Goal: Navigation & Orientation: Find specific page/section

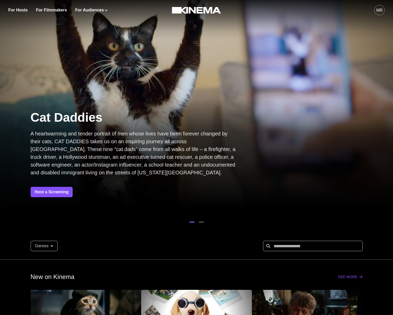
drag, startPoint x: 390, startPoint y: 15, endPoint x: 385, endPoint y: 13, distance: 5.7
click at [389, 14] on div "For Hosts For Filmmakers For Audiences Events Watch Now MR" at bounding box center [196, 10] width 393 height 20
click at [385, 13] on button "MR" at bounding box center [380, 10] width 10 height 20
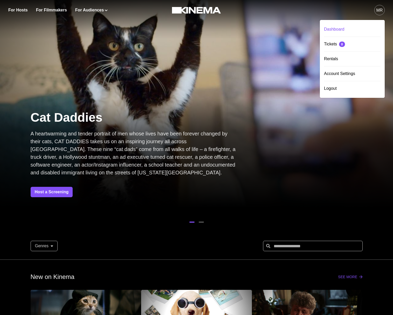
click at [342, 27] on div "Dashboard" at bounding box center [352, 29] width 57 height 15
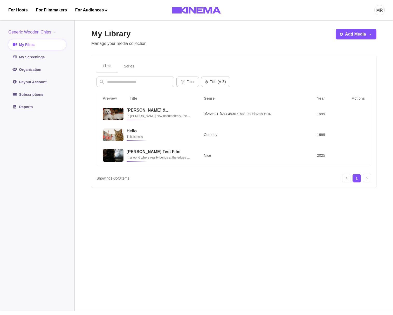
click at [136, 65] on button "Series" at bounding box center [129, 66] width 23 height 12
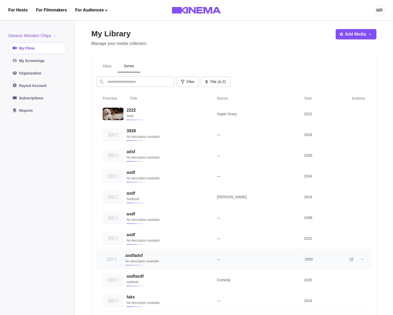
scroll to position [83, 0]
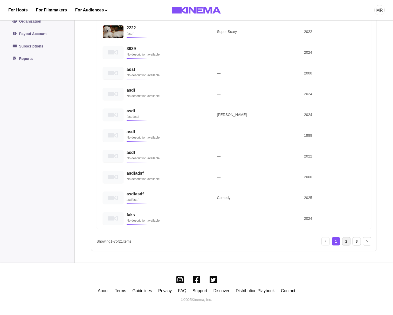
click at [347, 243] on div "2" at bounding box center [347, 241] width 8 height 8
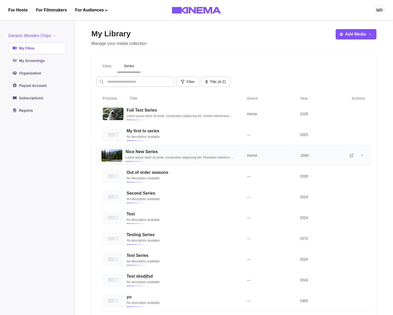
click at [147, 159] on p "Lorem ipsum dolor sit amet, consectetur adipiscing elit. Phasellus interdum at …" at bounding box center [180, 157] width 109 height 5
click at [146, 154] on h3 "Nice New Series" at bounding box center [180, 151] width 109 height 5
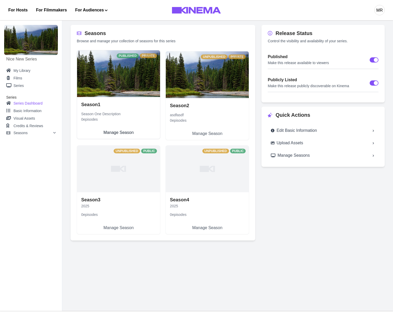
click at [126, 98] on link "Season 1 Season One Description 0 episodes Manage Season" at bounding box center [118, 118] width 83 height 42
select select "**********"
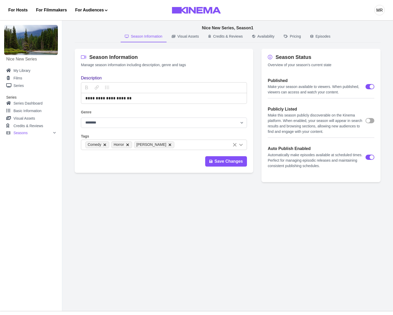
drag, startPoint x: 223, startPoint y: 212, endPoint x: 190, endPoint y: 130, distance: 89.4
click at [223, 212] on main "**********" at bounding box center [227, 164] width 331 height 295
click at [46, 234] on aside "Nice New Series My Library Films Series Series Series Dashboard Basic Informati…" at bounding box center [31, 164] width 62 height 295
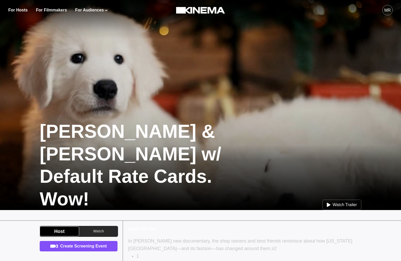
click at [385, 14] on div "MR" at bounding box center [388, 10] width 10 height 10
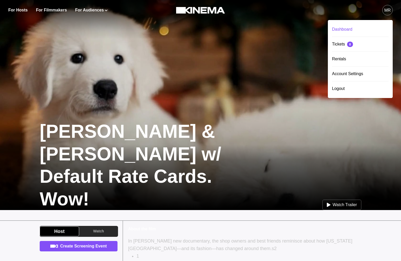
click at [349, 29] on div "Dashboard" at bounding box center [360, 29] width 57 height 15
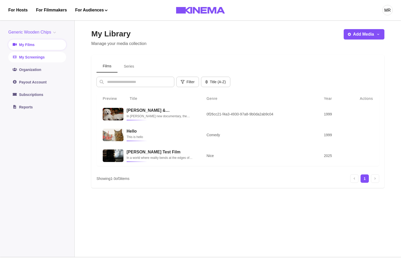
click at [32, 57] on link "My Screenings" at bounding box center [37, 57] width 58 height 10
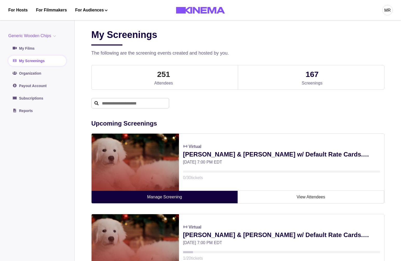
click at [172, 198] on link "Manage Screening" at bounding box center [165, 197] width 146 height 12
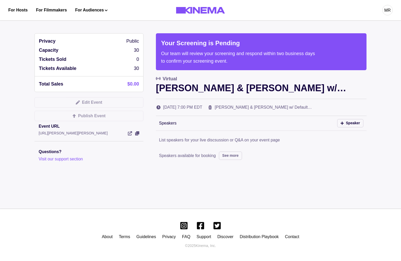
click at [356, 16] on div "MR" at bounding box center [316, 10] width 154 height 20
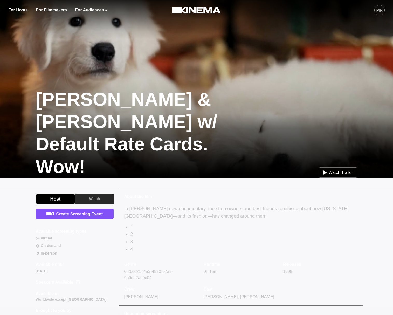
scroll to position [44, 0]
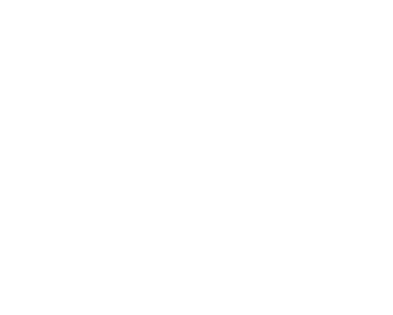
scroll to position [44, 0]
